Goal: Use online tool/utility: Utilize a website feature to perform a specific function

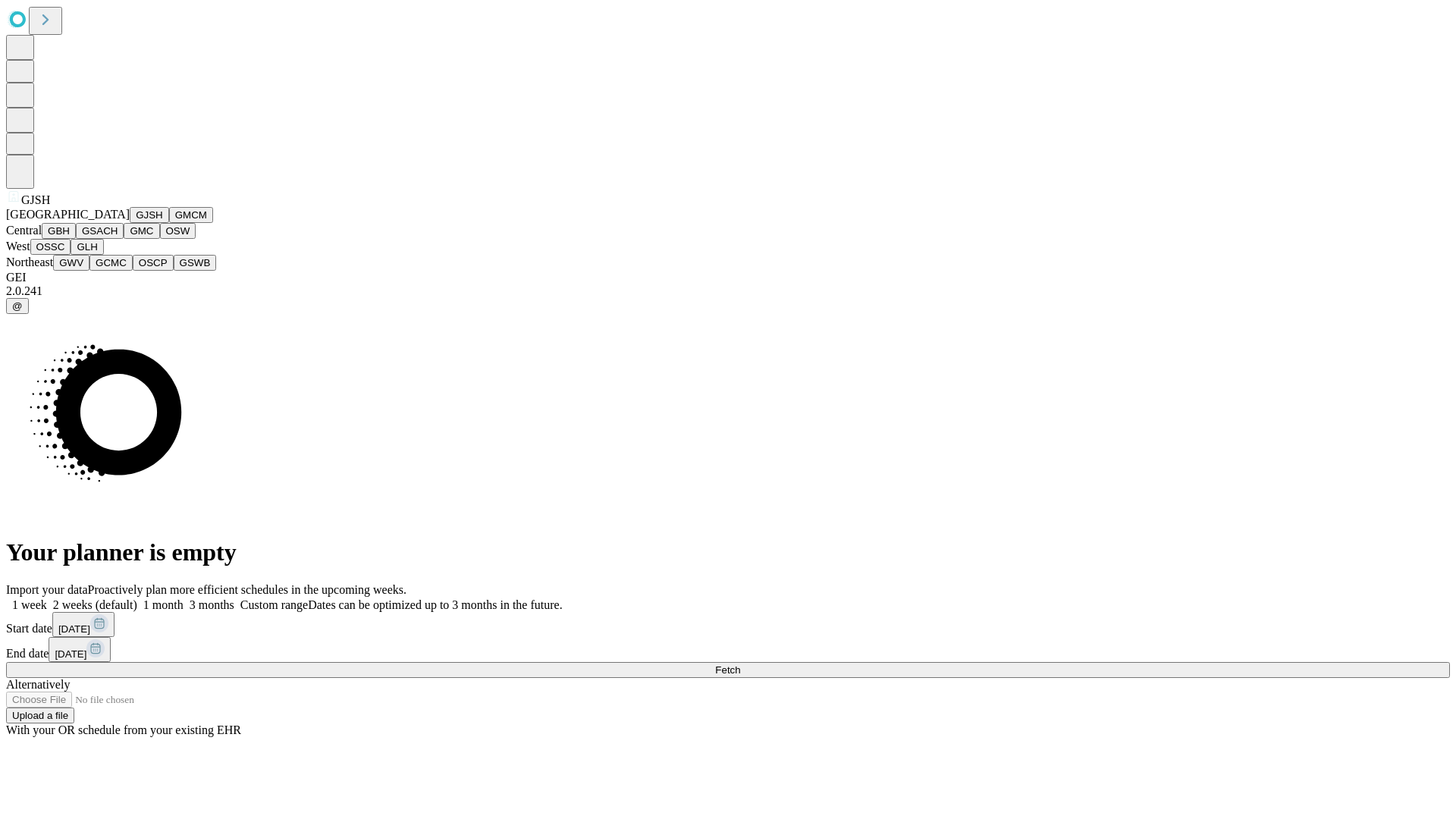
click at [130, 223] on button "GJSH" at bounding box center [149, 214] width 40 height 16
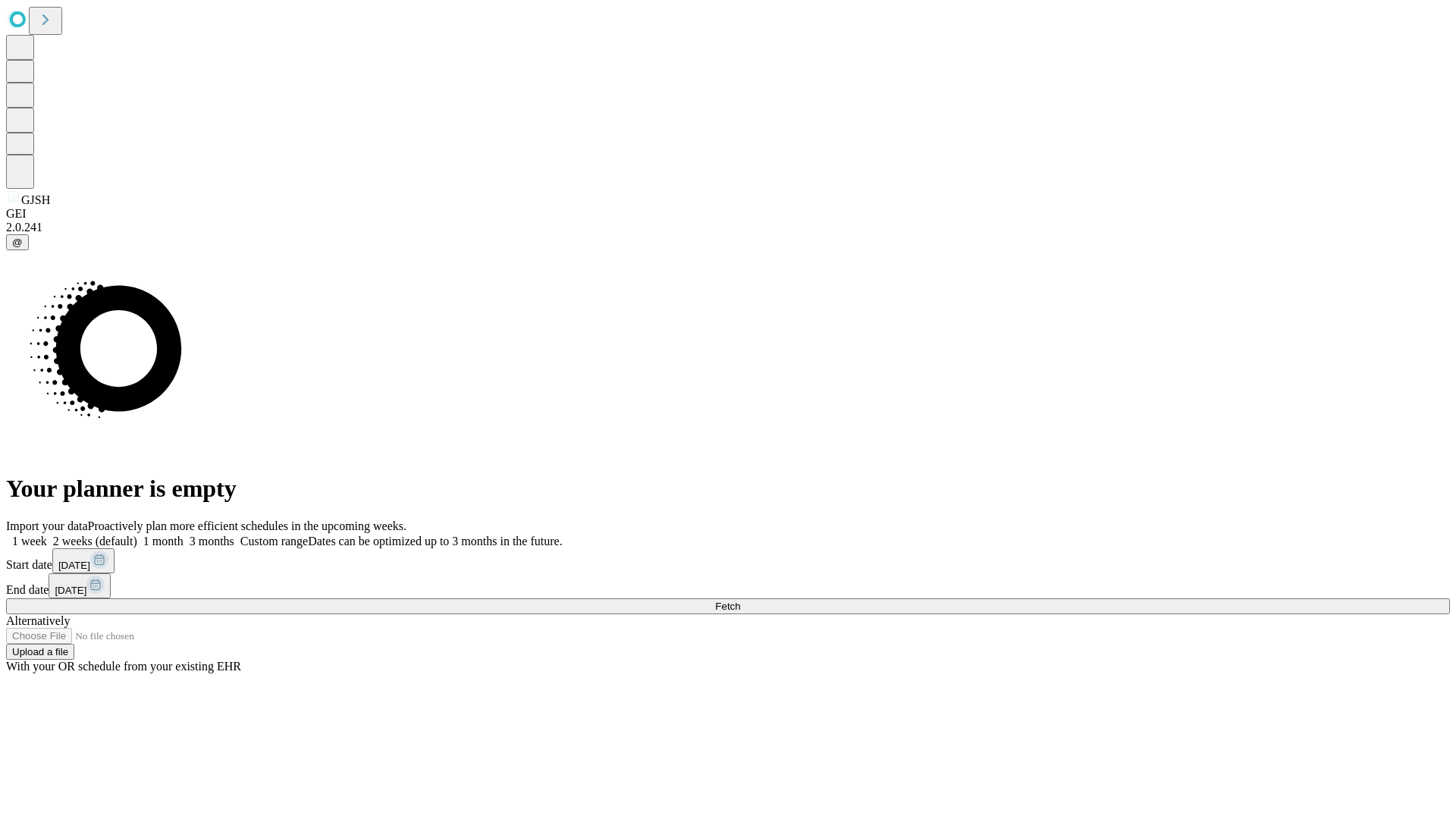
click at [183, 534] on label "1 month" at bounding box center [160, 541] width 46 height 13
click at [740, 601] on span "Fetch" at bounding box center [728, 606] width 25 height 12
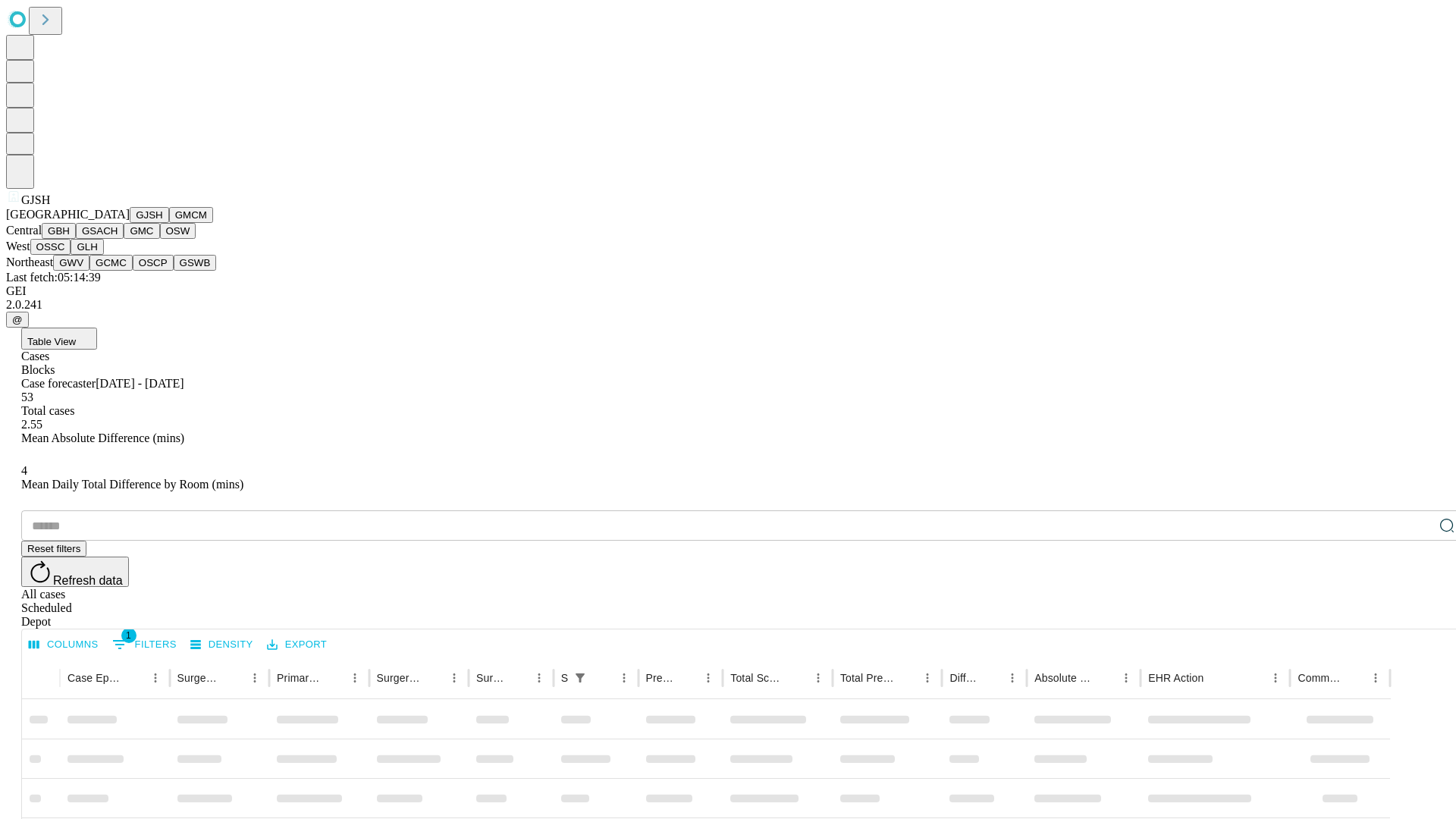
click at [169, 223] on button "GMCM" at bounding box center [191, 214] width 44 height 16
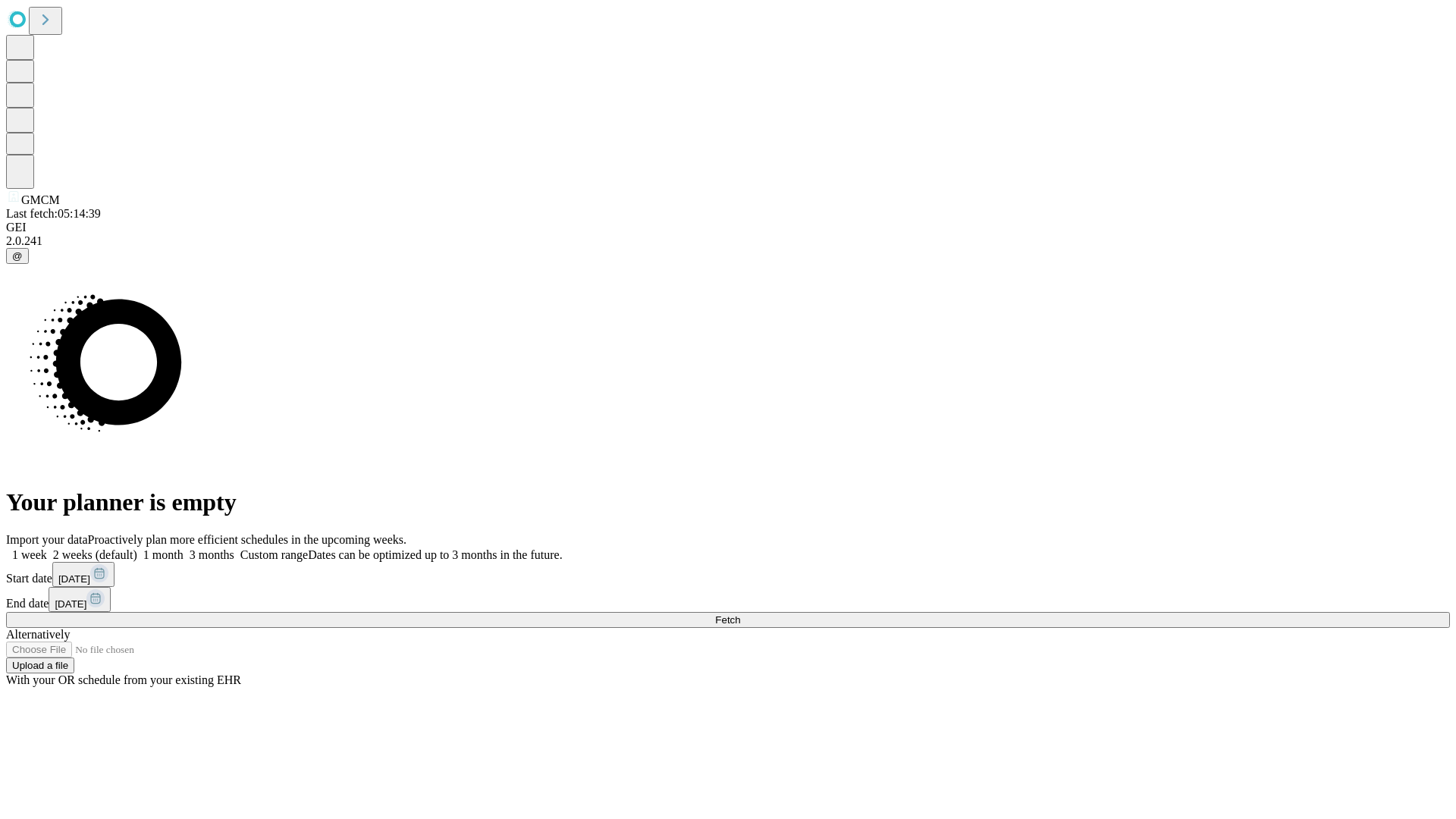
click at [183, 548] on label "1 month" at bounding box center [160, 555] width 46 height 13
click at [740, 614] on span "Fetch" at bounding box center [728, 619] width 25 height 12
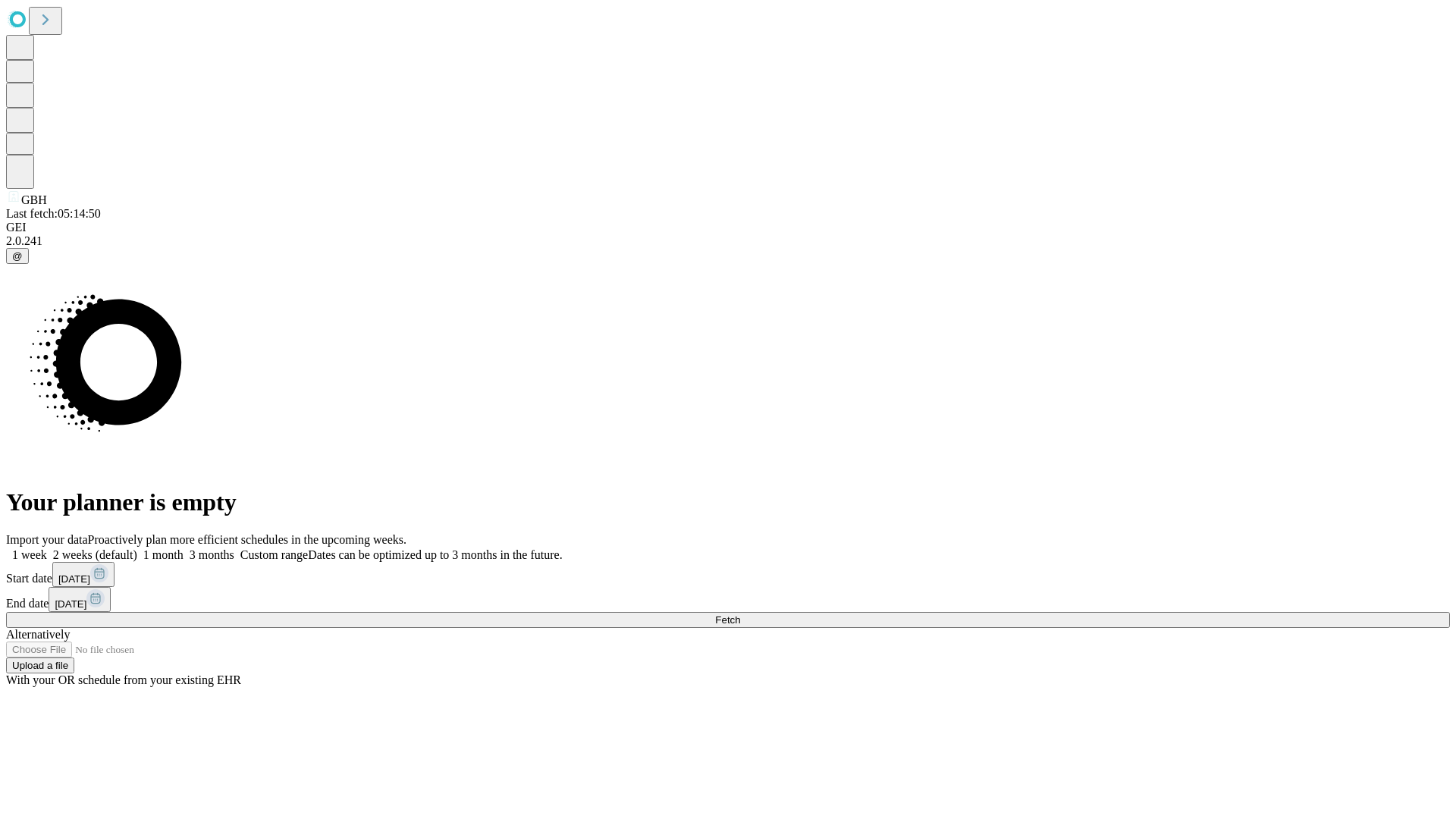
click at [740, 614] on span "Fetch" at bounding box center [728, 619] width 25 height 12
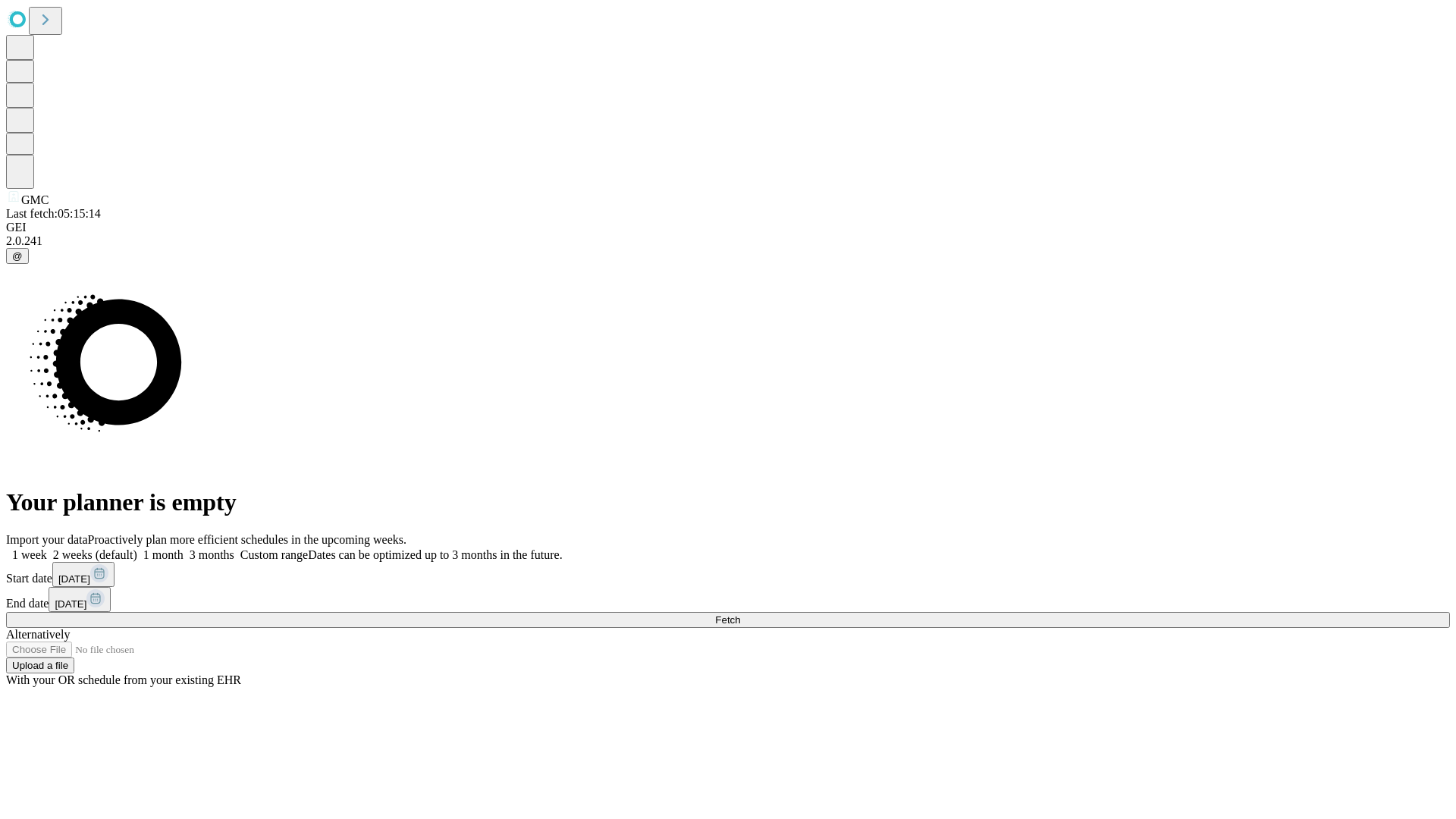
click at [183, 548] on label "1 month" at bounding box center [160, 555] width 46 height 13
click at [740, 614] on span "Fetch" at bounding box center [728, 619] width 25 height 12
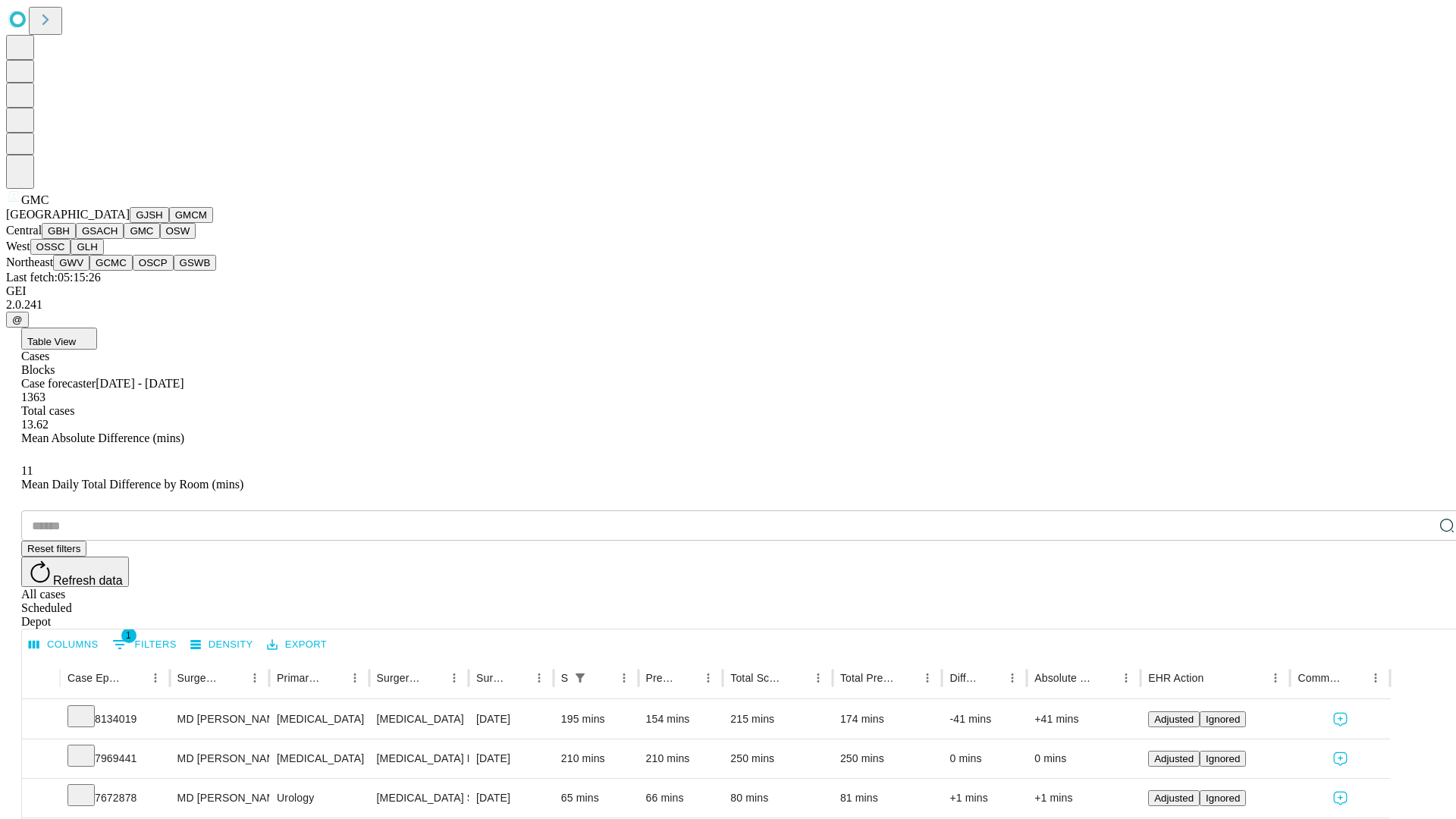
click at [160, 239] on button "OSW" at bounding box center [178, 231] width 37 height 16
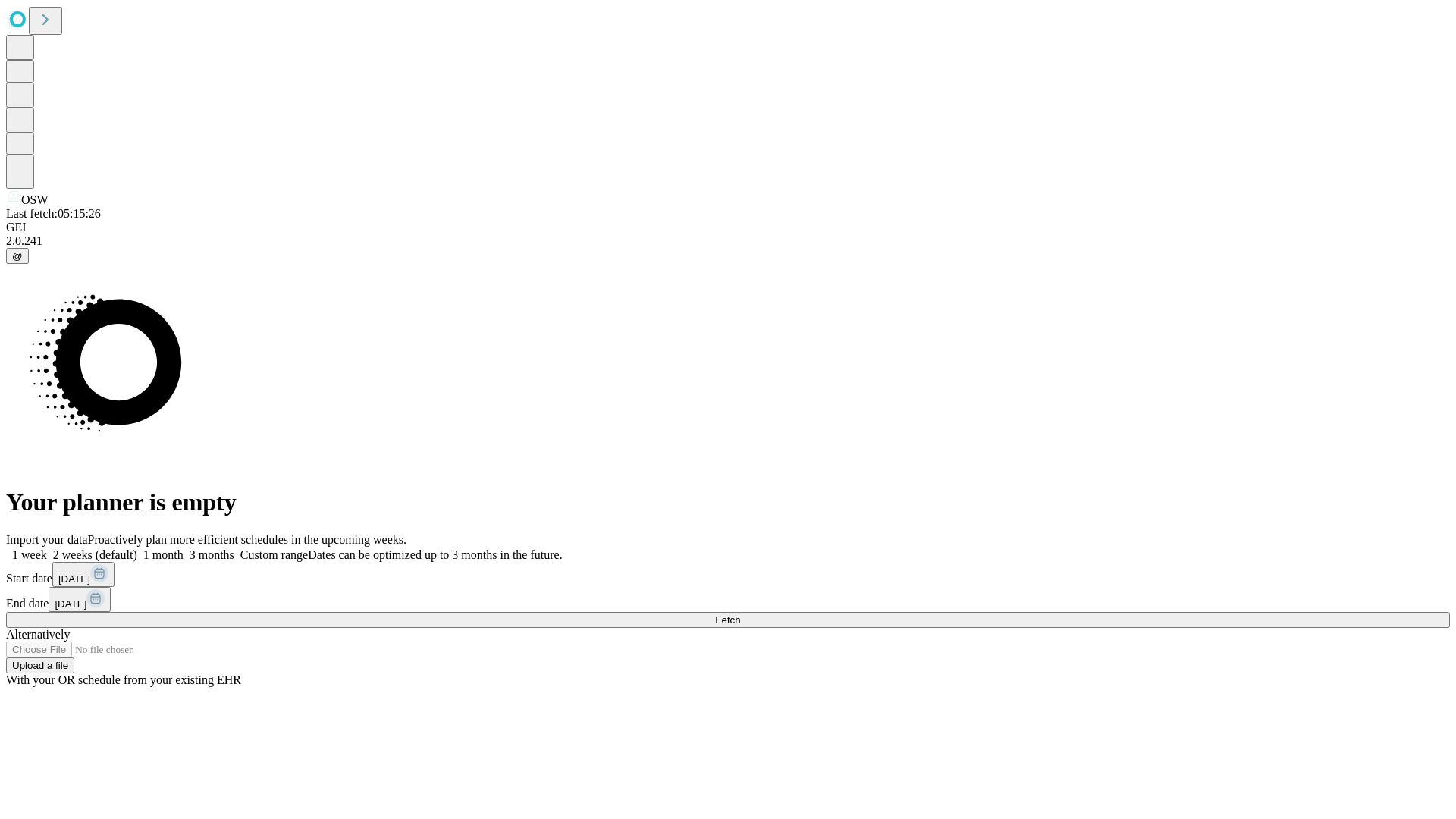
click at [183, 548] on label "1 month" at bounding box center [160, 555] width 46 height 13
click at [740, 614] on span "Fetch" at bounding box center [728, 619] width 25 height 12
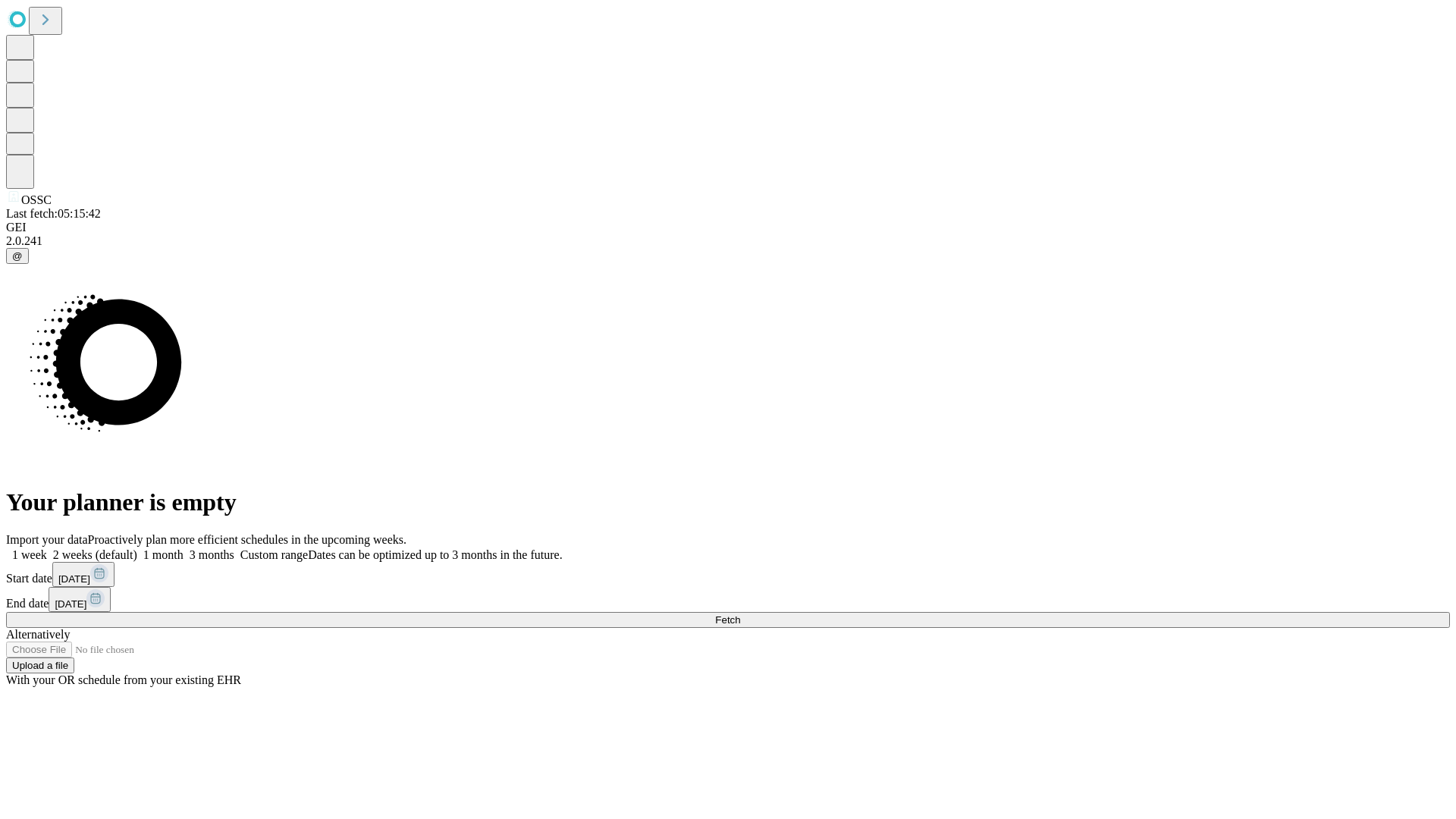
click at [740, 614] on span "Fetch" at bounding box center [728, 619] width 25 height 12
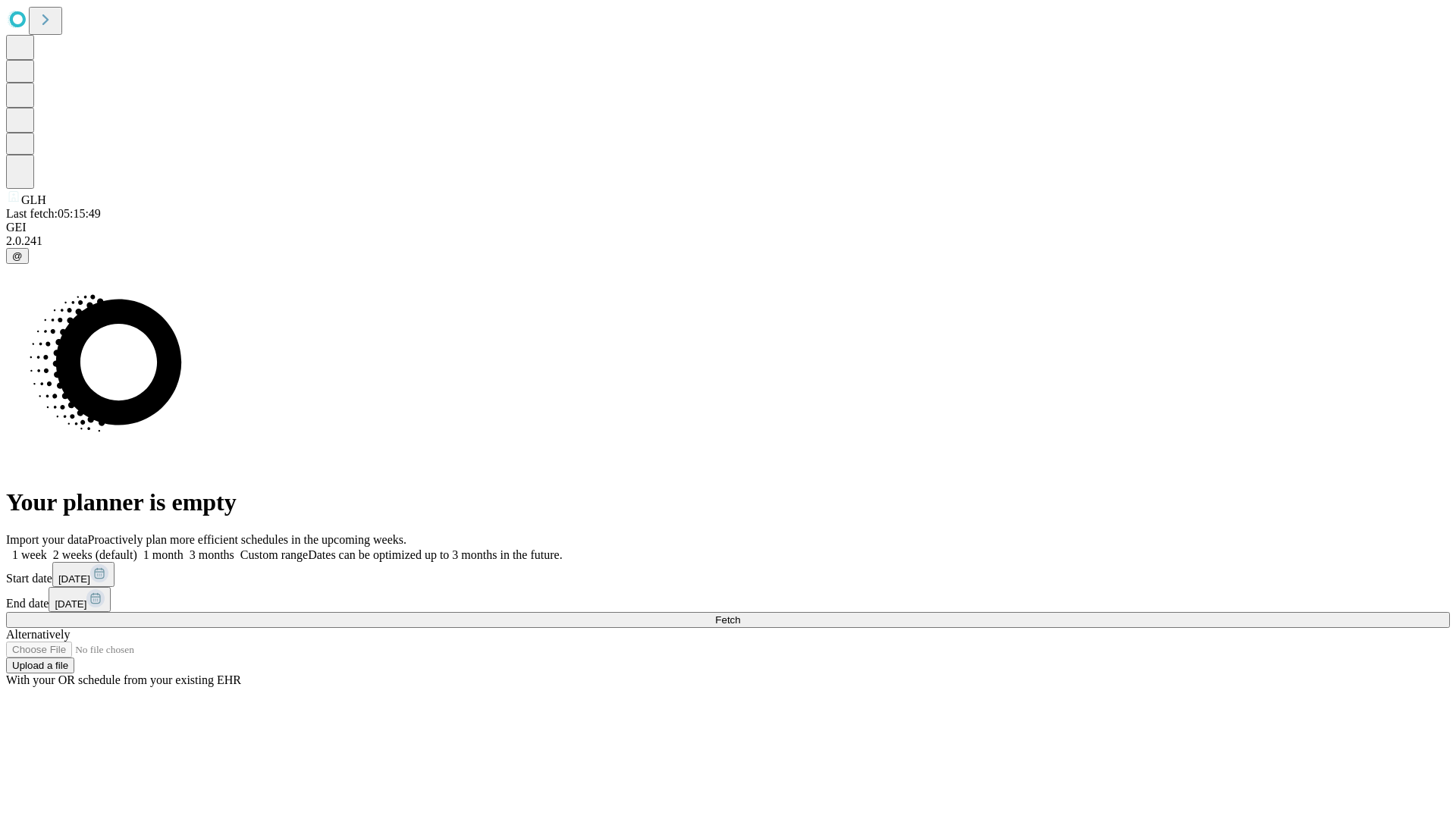
click at [183, 548] on label "1 month" at bounding box center [160, 555] width 46 height 13
click at [740, 614] on span "Fetch" at bounding box center [728, 619] width 25 height 12
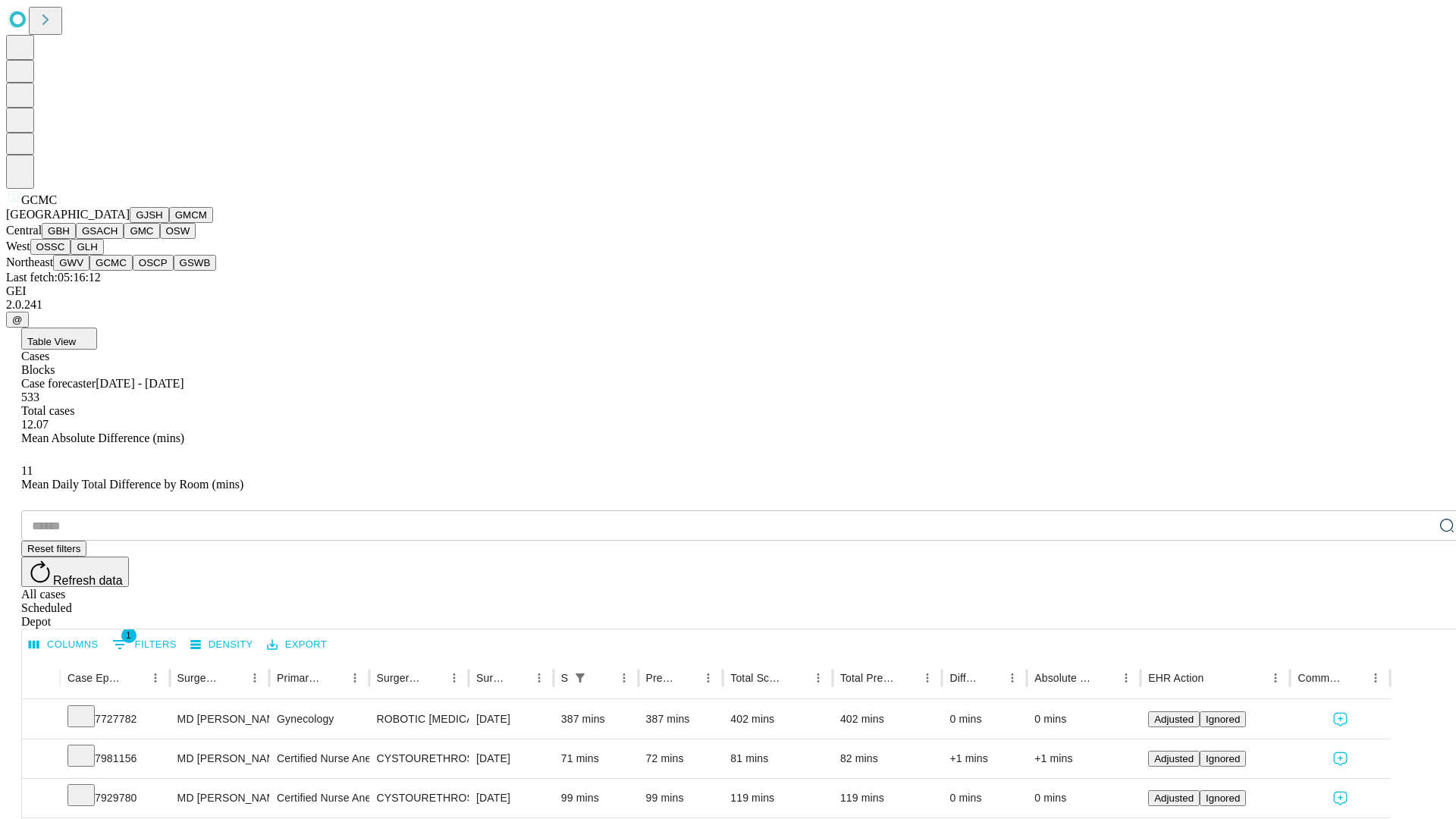
click at [133, 271] on button "OSCP" at bounding box center [153, 263] width 41 height 16
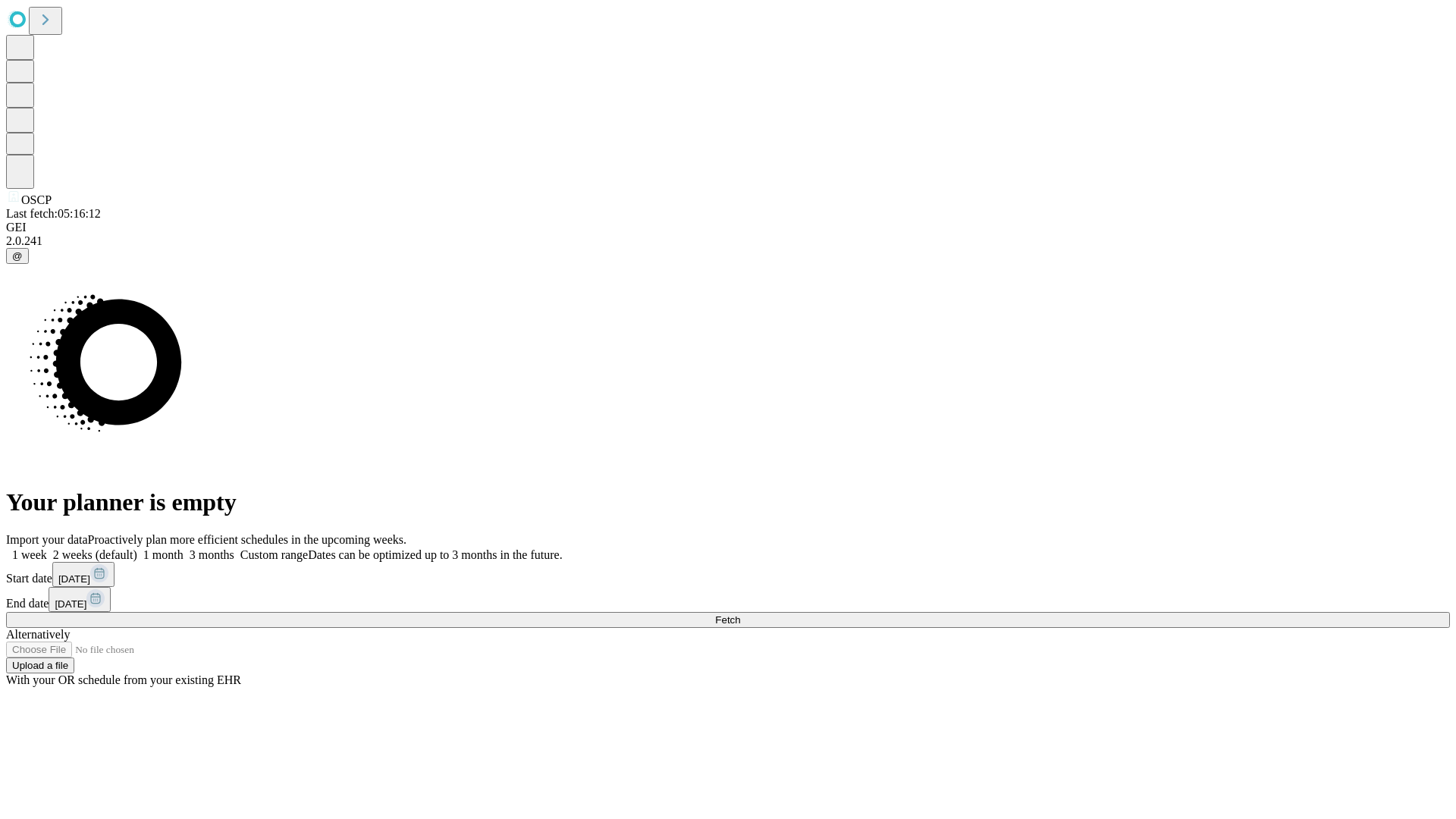
click at [183, 548] on label "1 month" at bounding box center [160, 555] width 46 height 13
click at [740, 614] on span "Fetch" at bounding box center [728, 619] width 25 height 12
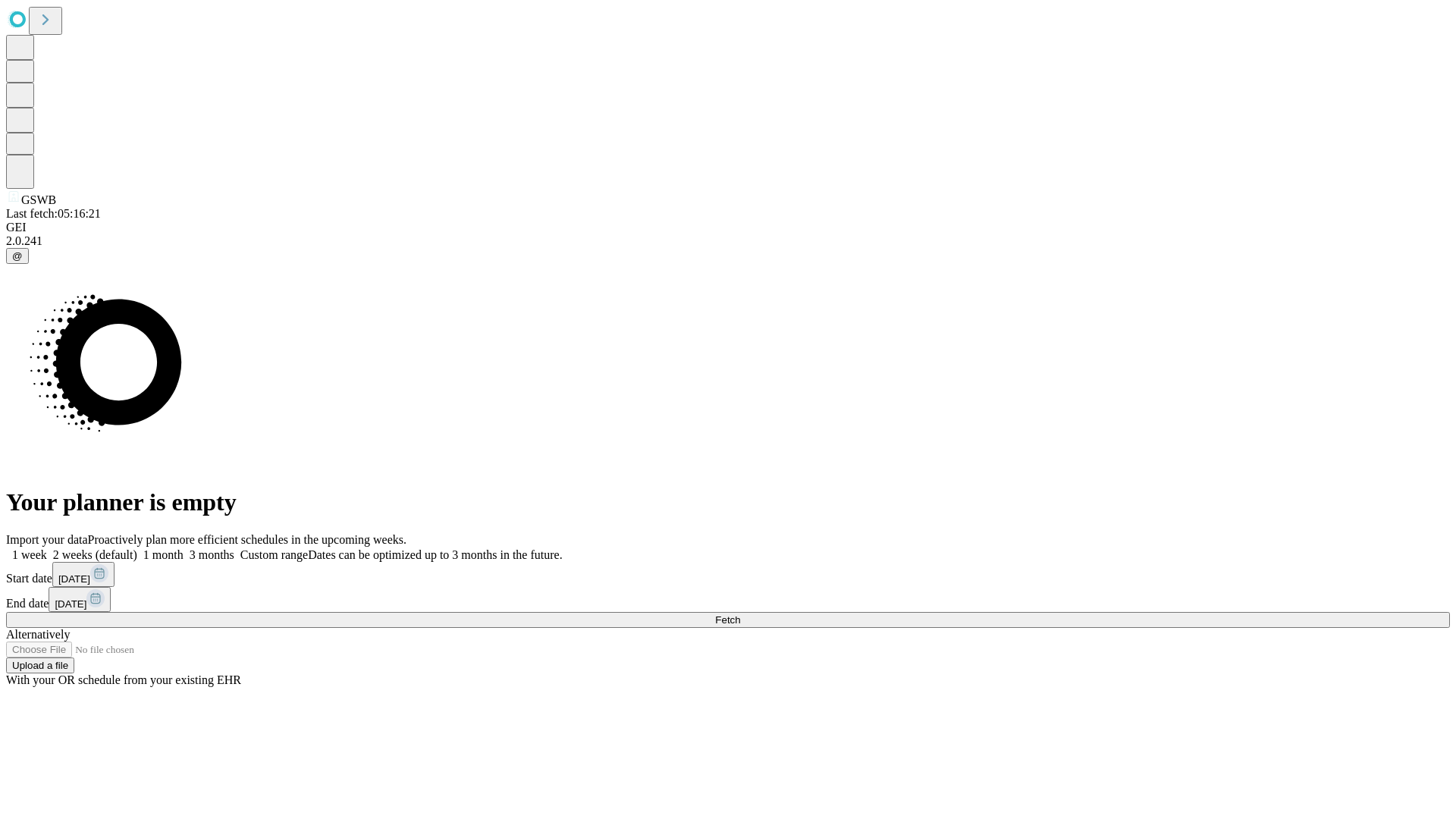
click at [183, 548] on label "1 month" at bounding box center [160, 555] width 46 height 13
click at [740, 614] on span "Fetch" at bounding box center [728, 619] width 25 height 12
